Goal: Information Seeking & Learning: Check status

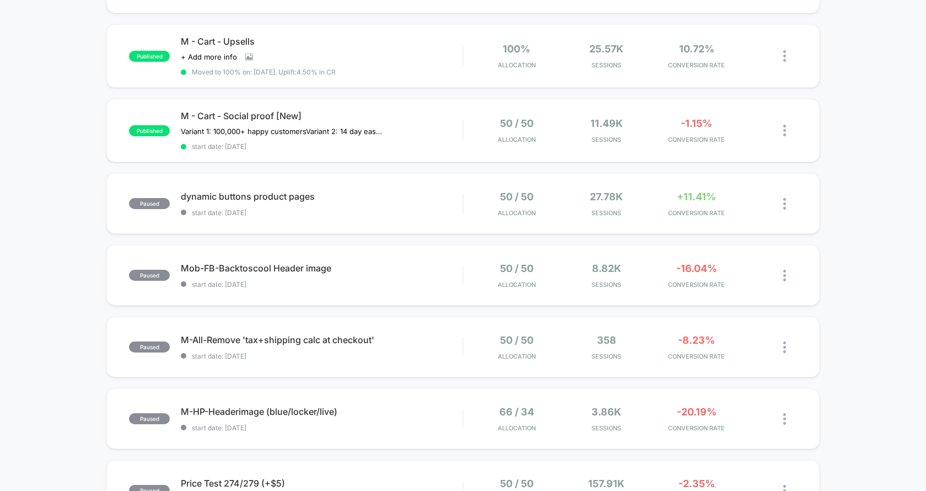
scroll to position [396, 0]
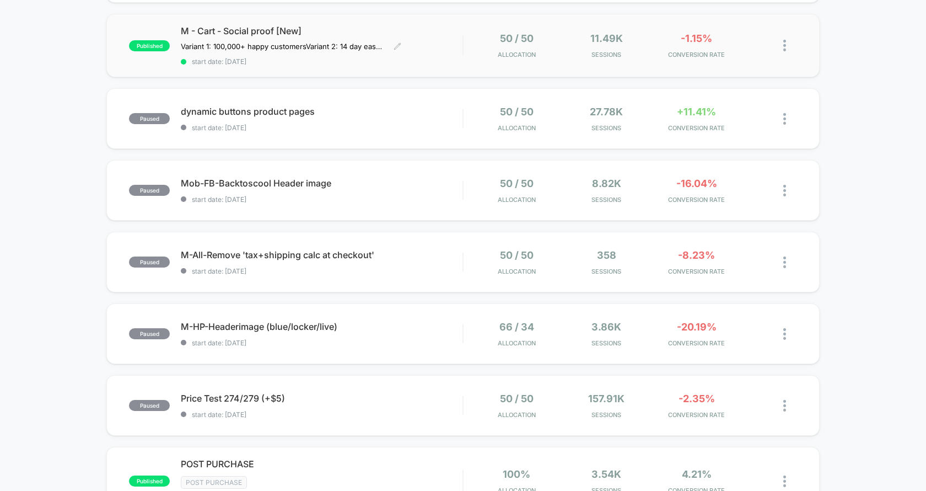
click at [453, 31] on span "M - Cart - Social proof [New]" at bounding box center [322, 30] width 282 height 11
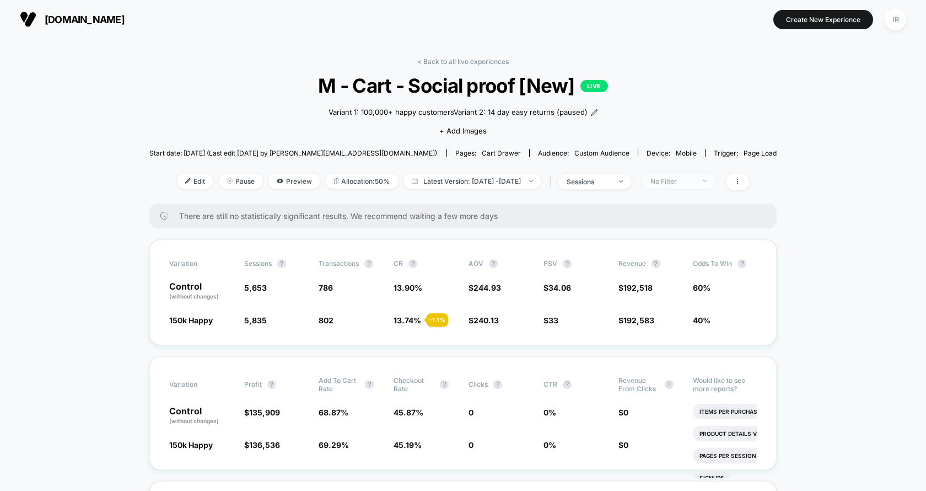
click at [681, 184] on div "No Filter" at bounding box center [673, 181] width 44 height 8
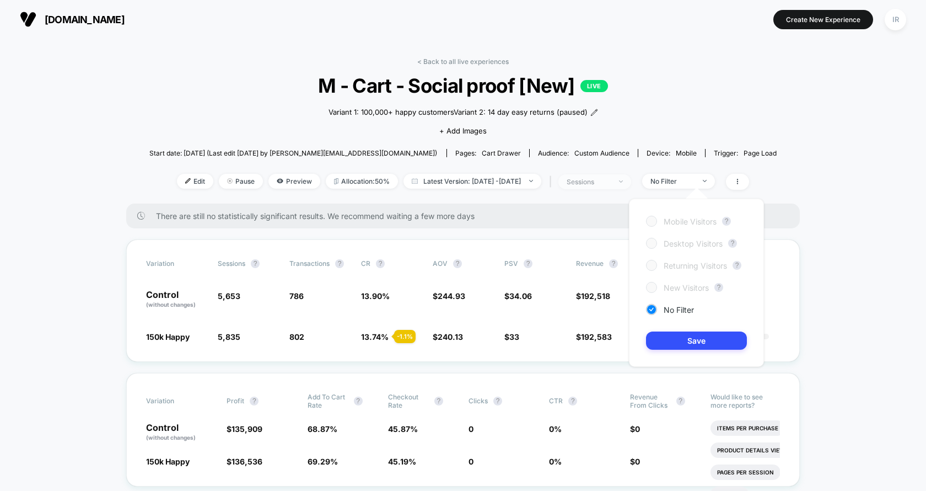
click at [623, 181] on img at bounding box center [621, 181] width 4 height 2
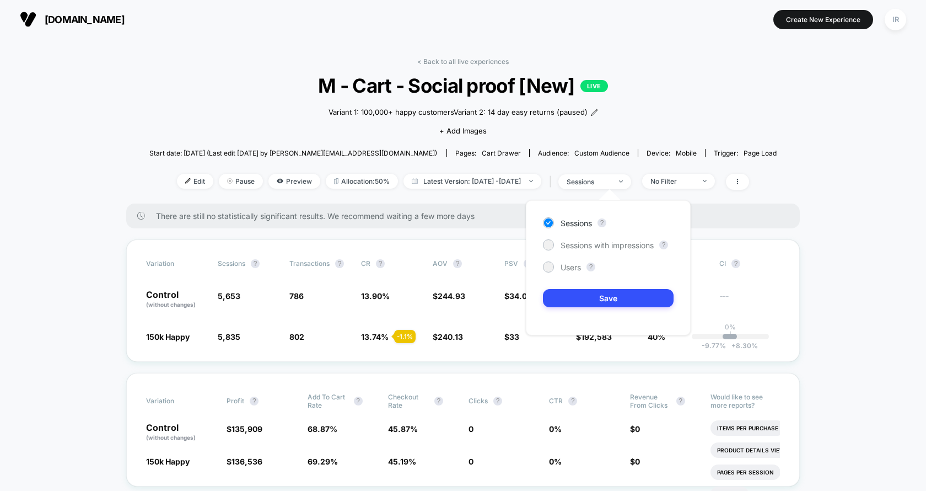
click at [696, 132] on div "< Back to all live experiences M - Cart - Social proof [New] LIVE Variant 1: 10…" at bounding box center [463, 130] width 628 height 146
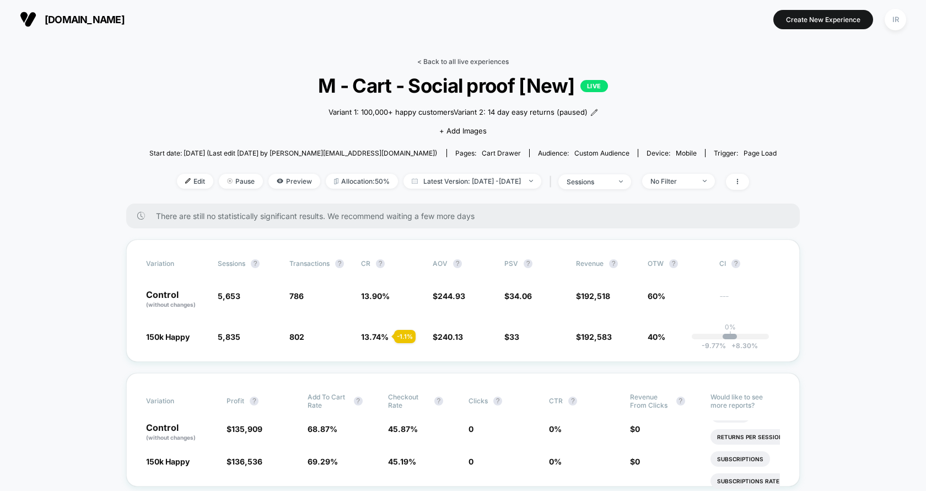
click at [492, 58] on link "< Back to all live experiences" at bounding box center [463, 61] width 92 height 8
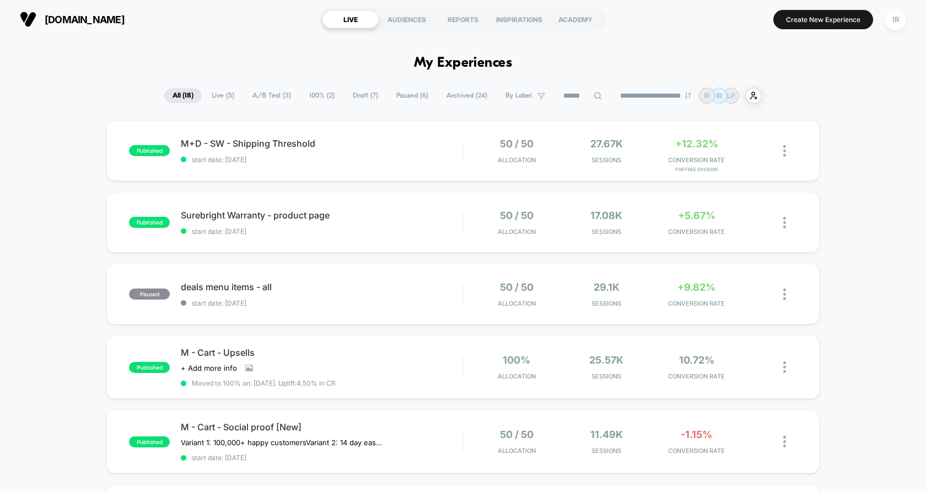
click at [406, 100] on span "Paused ( 6 )" at bounding box center [412, 95] width 49 height 15
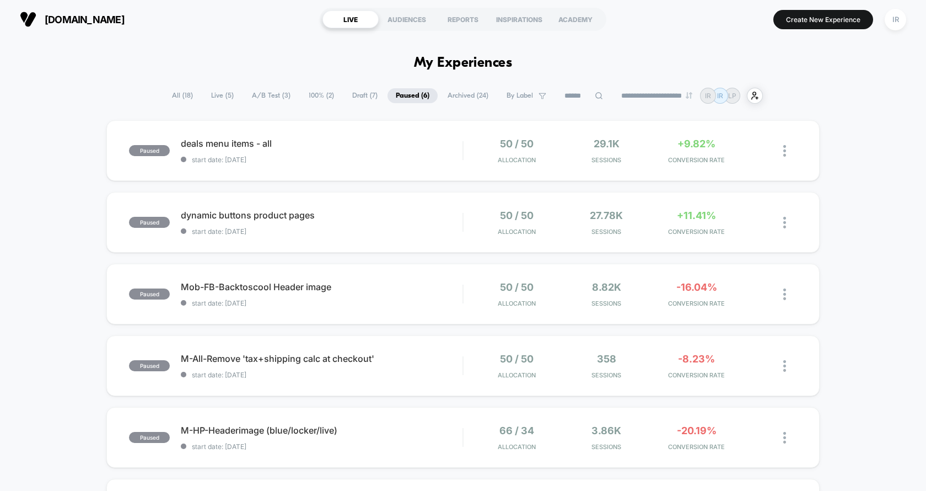
click at [462, 103] on div "**********" at bounding box center [463, 96] width 599 height 16
click at [463, 99] on span "Archived ( 24 )" at bounding box center [467, 95] width 57 height 15
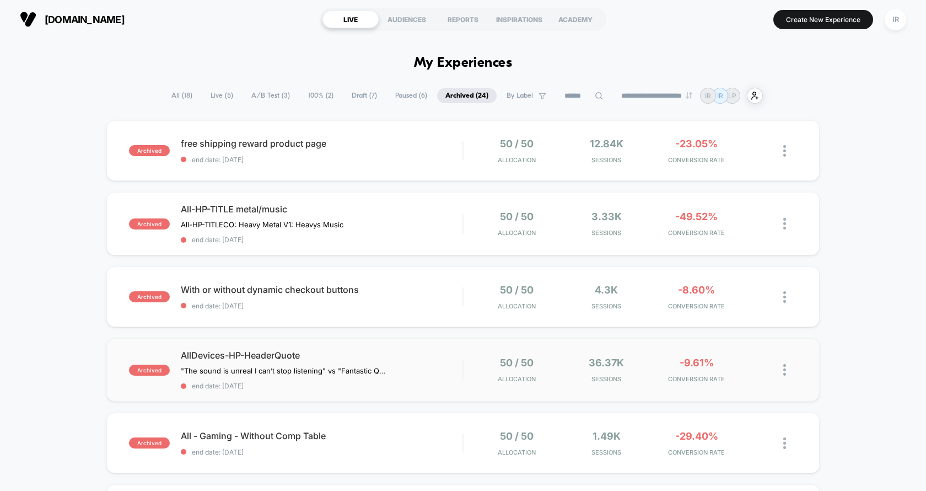
scroll to position [3, 0]
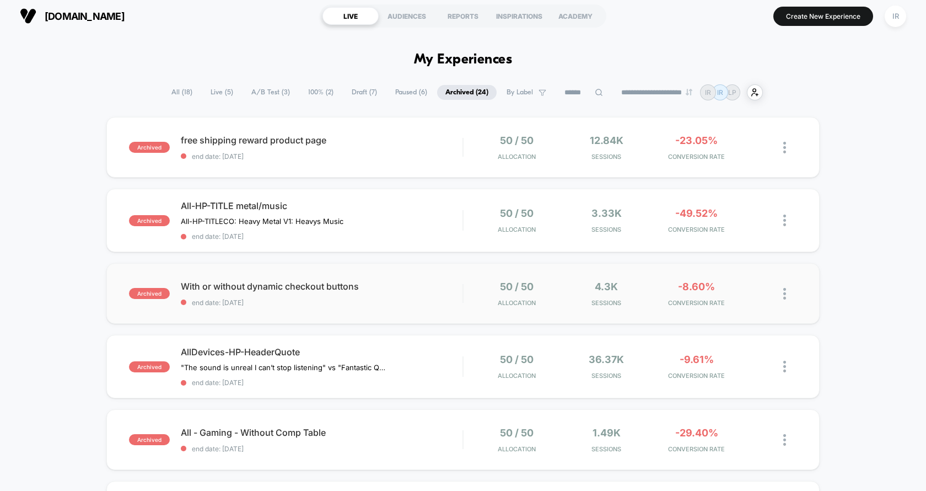
click at [464, 303] on div "50 / 50 Allocation 4.3k Sessions -8.60% CONVERSION RATE" at bounding box center [631, 294] width 334 height 26
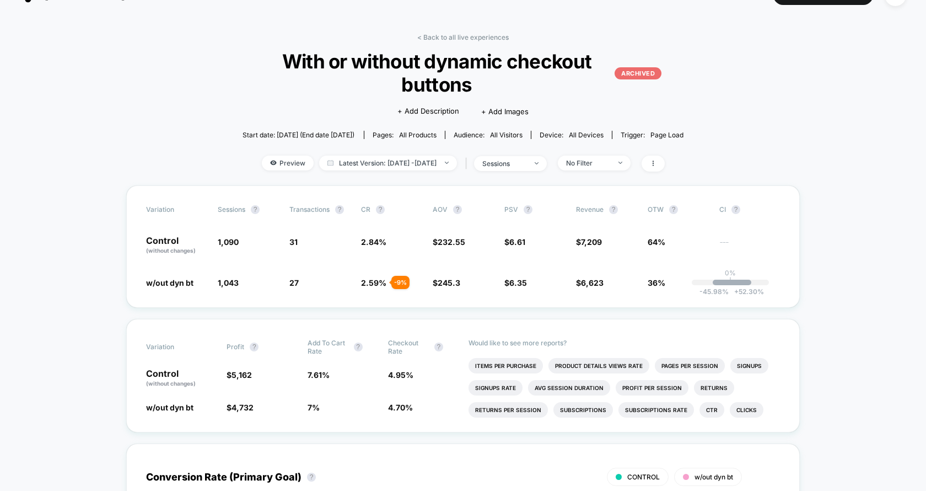
scroll to position [24, 0]
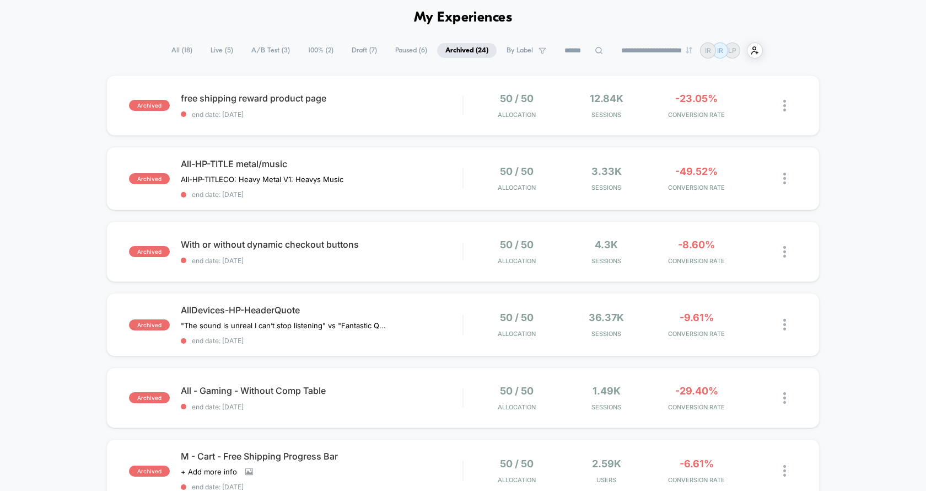
scroll to position [46, 0]
click at [469, 330] on div "50 / 50 Allocation 36.37k Sessions -9.61% CONVERSION RATE" at bounding box center [631, 324] width 334 height 26
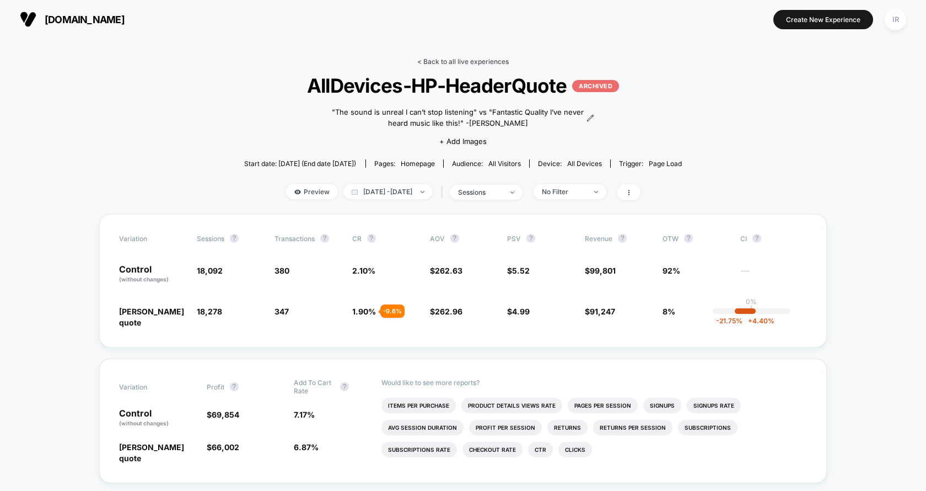
click at [438, 61] on link "< Back to all live experiences" at bounding box center [463, 61] width 92 height 8
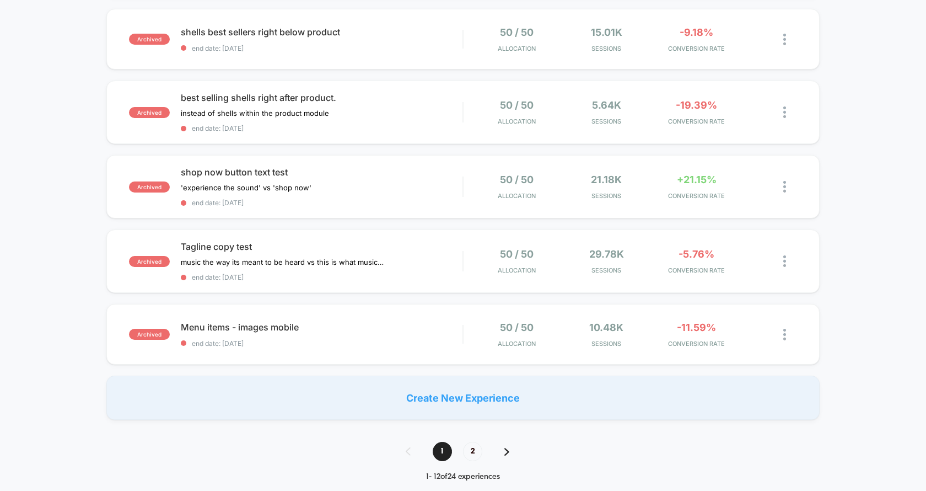
scroll to position [627, 0]
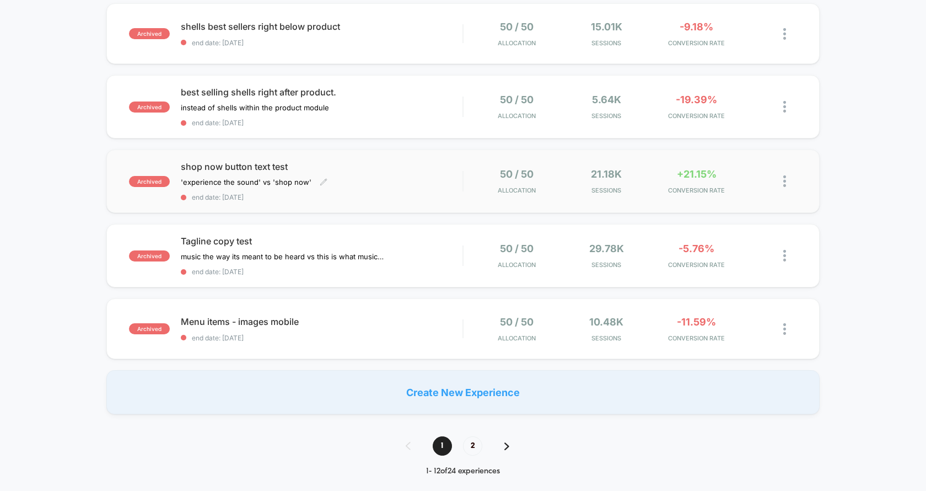
click at [399, 182] on div "shop now button text test 'experience the sound' vs 'shop now' Click to edit ex…" at bounding box center [322, 181] width 282 height 40
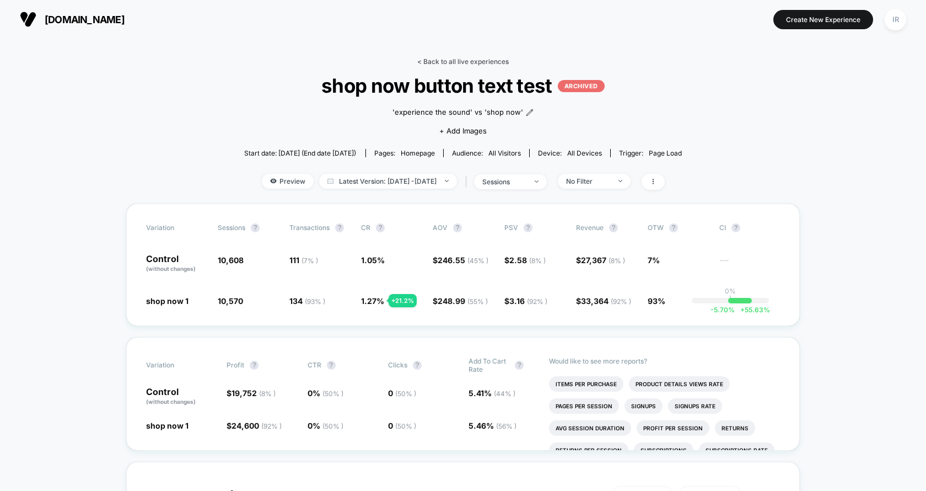
click at [495, 66] on div "< Back to all live experiences shop now button text test ARCHIVED 'experience t…" at bounding box center [463, 130] width 438 height 146
click at [455, 63] on link "< Back to all live experiences" at bounding box center [463, 61] width 92 height 8
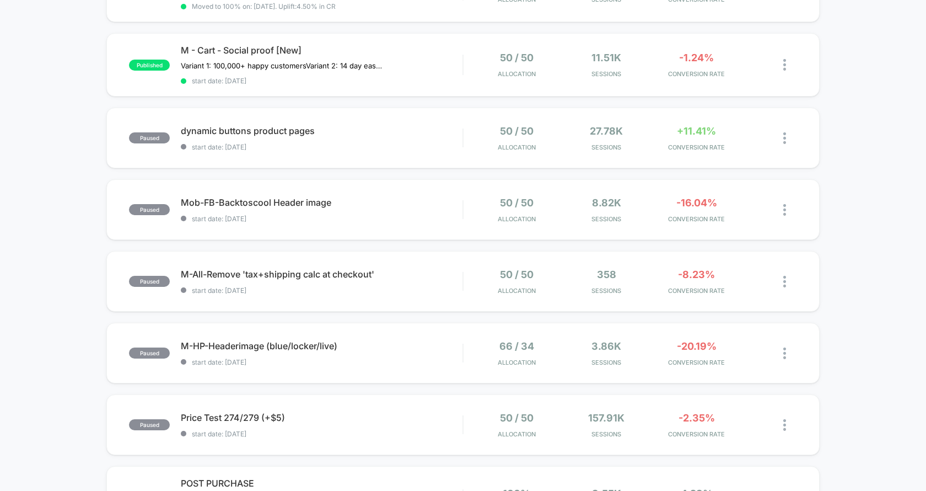
scroll to position [588, 0]
